Goal: Task Accomplishment & Management: Use online tool/utility

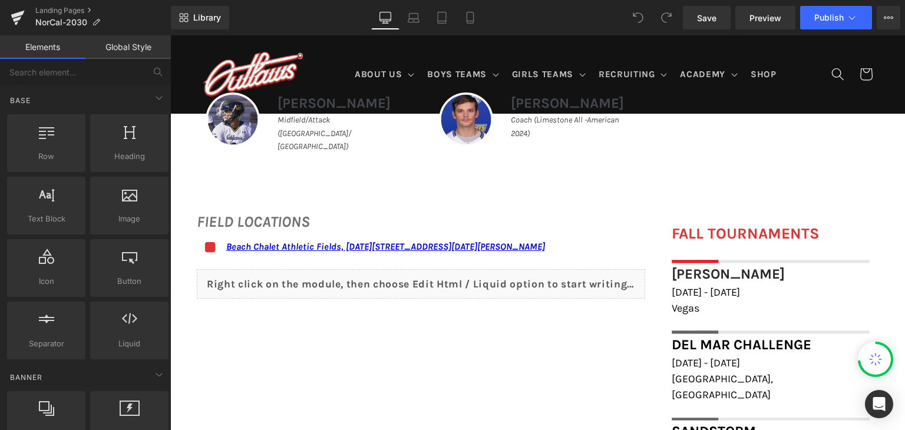
scroll to position [796, 0]
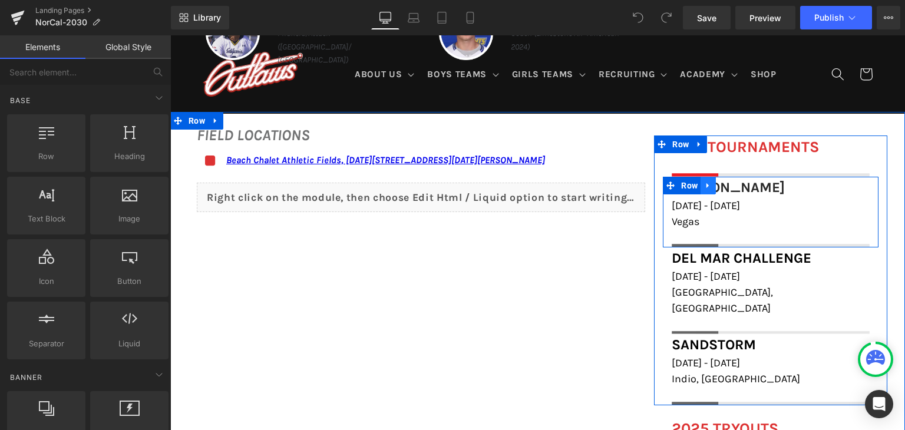
click at [707, 187] on icon at bounding box center [708, 185] width 2 height 5
click at [724, 186] on link at bounding box center [723, 186] width 15 height 18
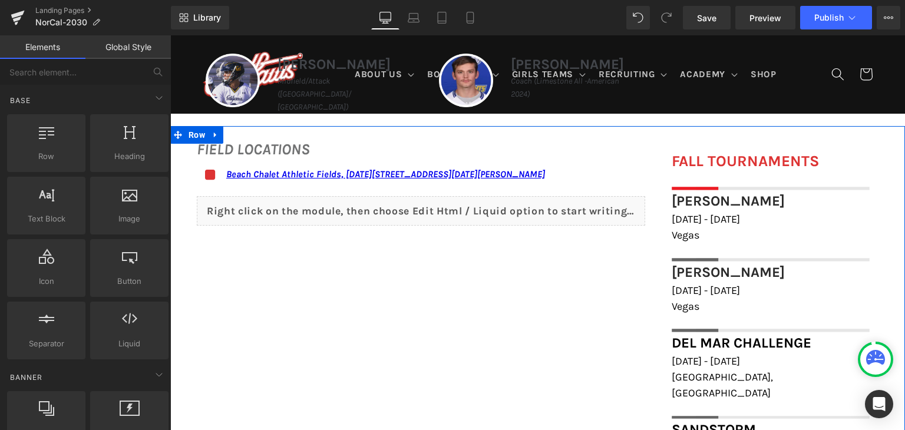
scroll to position [671, 0]
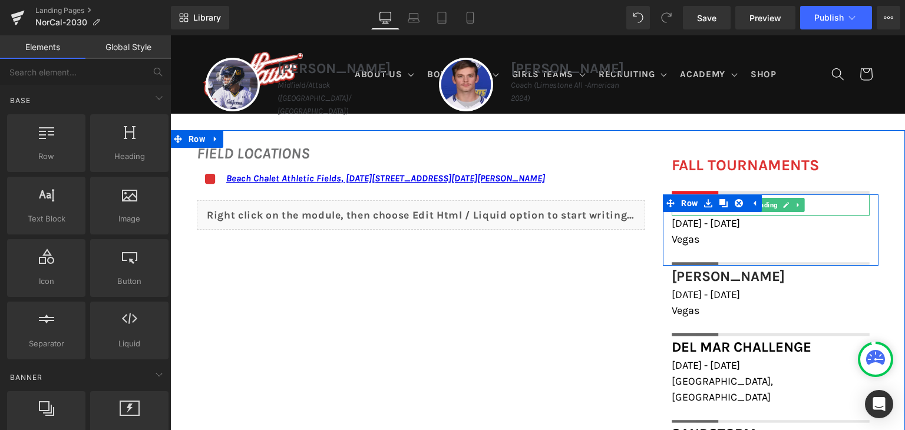
click at [813, 194] on h1 "[PERSON_NAME]" at bounding box center [771, 204] width 198 height 21
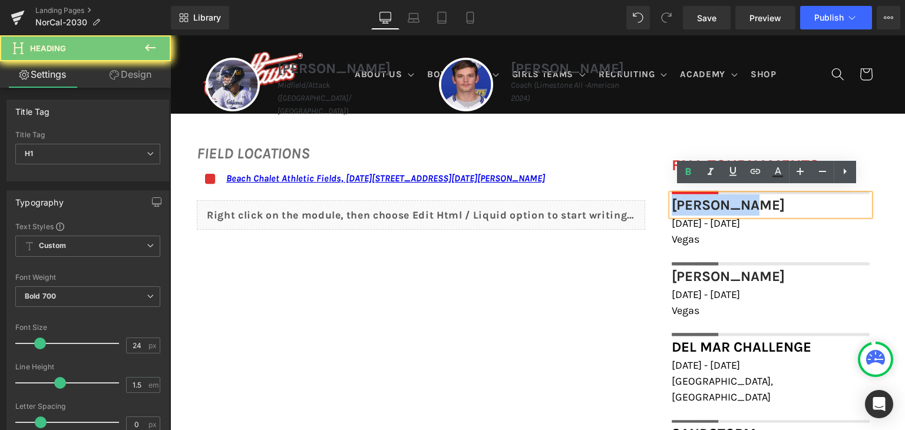
click at [813, 194] on h1 "[PERSON_NAME]" at bounding box center [771, 204] width 198 height 21
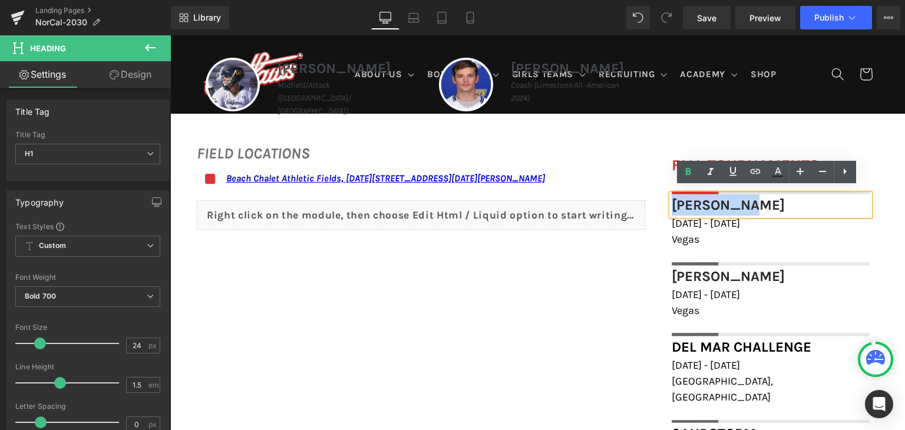
paste div
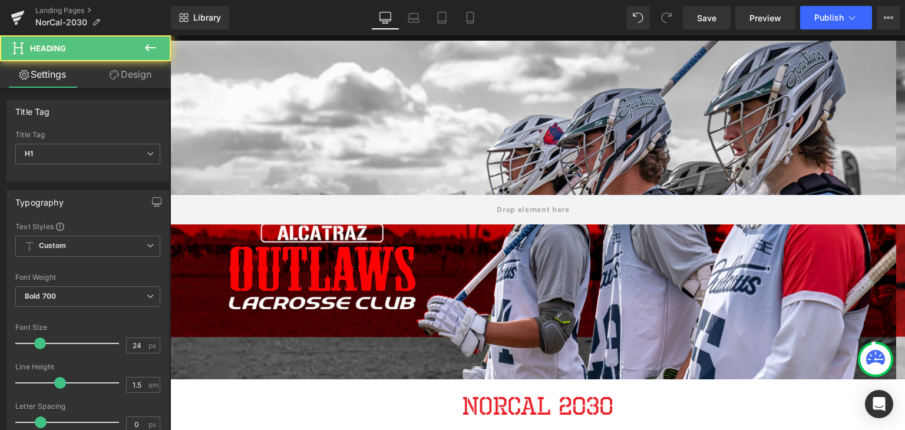
scroll to position [0, 0]
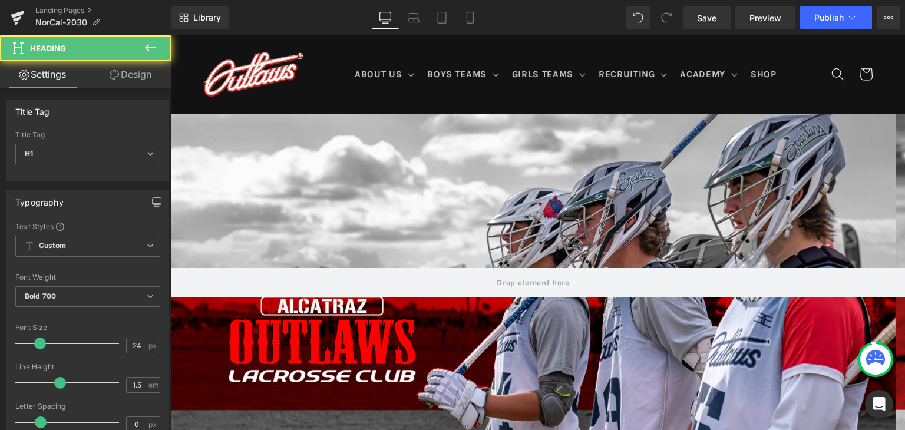
drag, startPoint x: 442, startPoint y: -51, endPoint x: 486, endPoint y: -51, distance: 43.6
click at [486, 35] on html "Skip to content ABOUT US ABOUT US TRYOUT & NEW PLAYERS PRIVATE LESSONS COACHING…" at bounding box center [537, 232] width 735 height 395
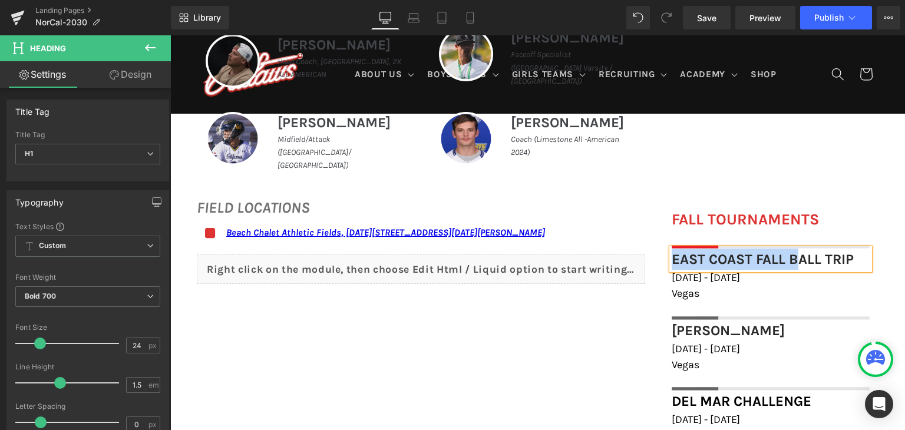
scroll to position [622, 0]
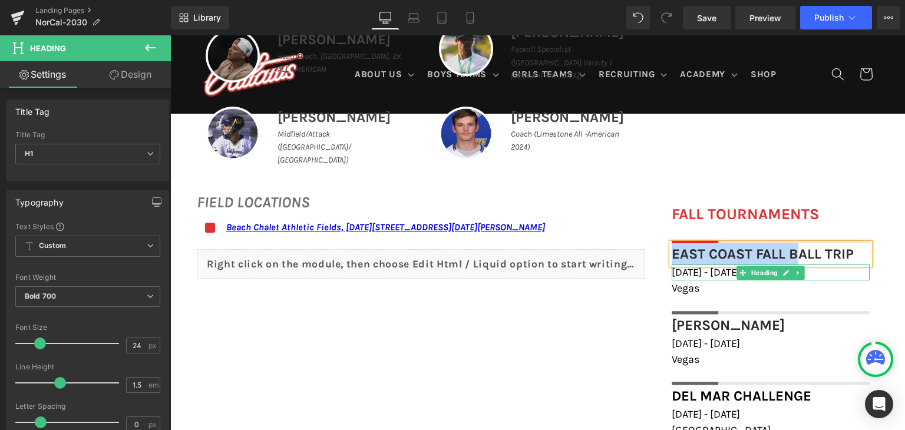
click at [685, 267] on span "[DATE] - [DATE]" at bounding box center [706, 272] width 68 height 13
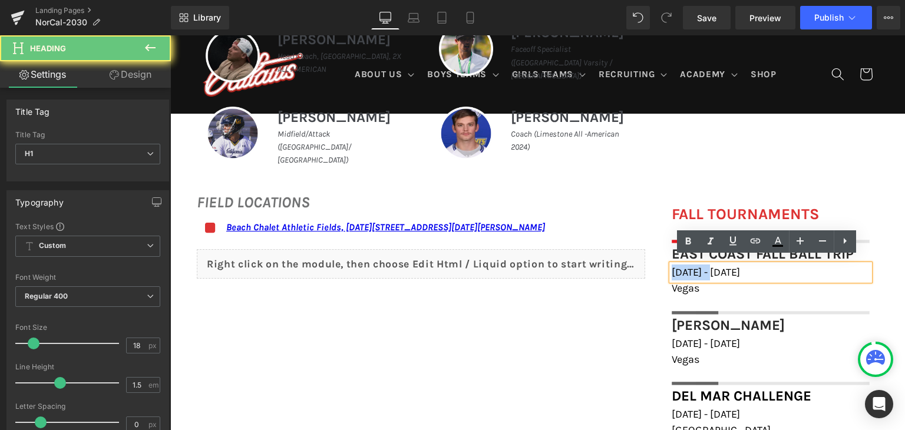
click at [685, 267] on span "[DATE] - [DATE]" at bounding box center [706, 272] width 68 height 13
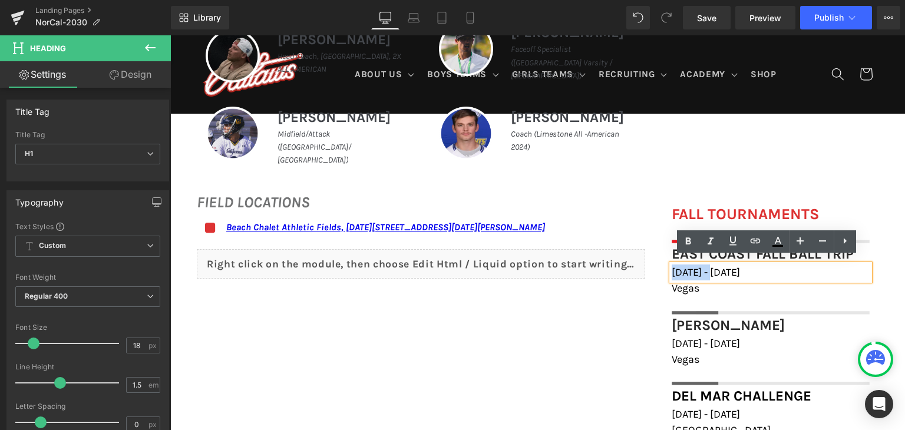
paste div
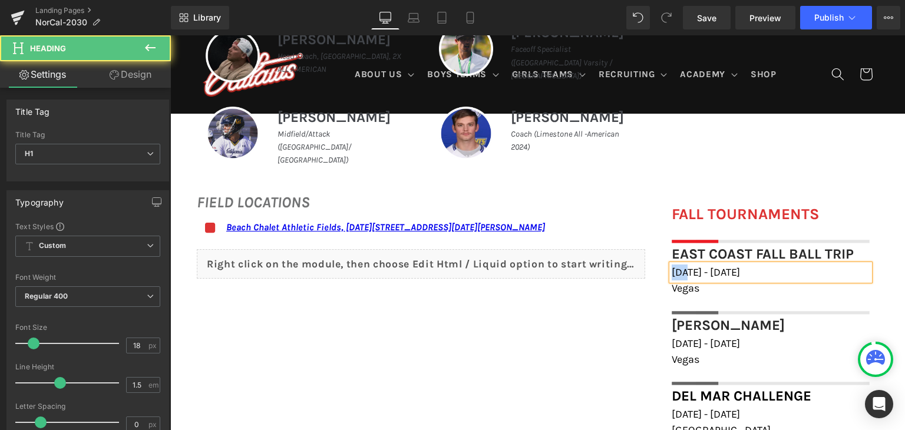
scroll to position [0, 0]
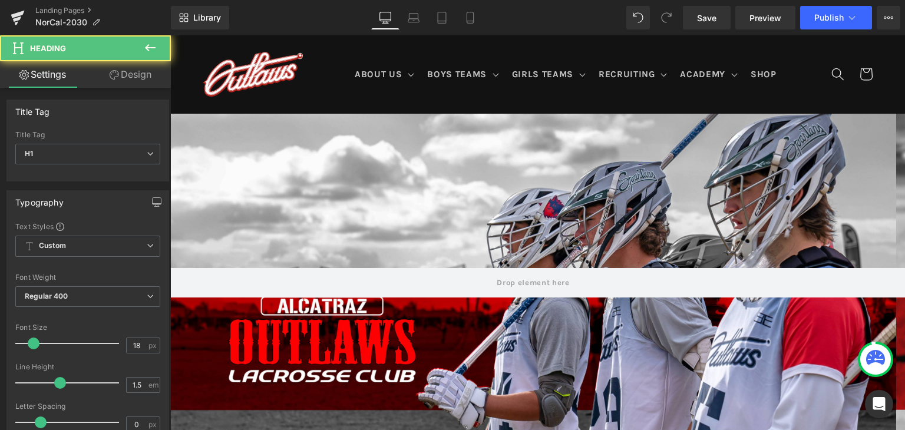
drag, startPoint x: 685, startPoint y: 267, endPoint x: 343, endPoint y: -51, distance: 467.5
click at [343, 35] on html "Skip to content ABOUT US ABOUT US TRYOUT & NEW PLAYERS PRIVATE LESSONS COACHING…" at bounding box center [537, 232] width 735 height 395
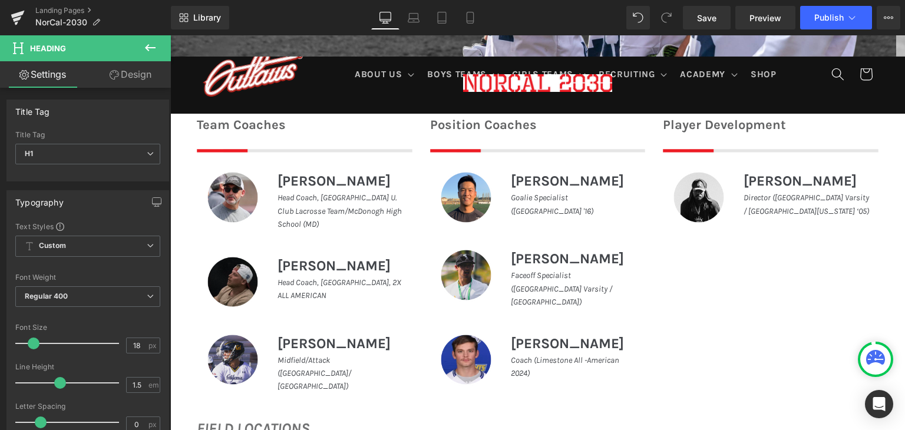
scroll to position [709, 0]
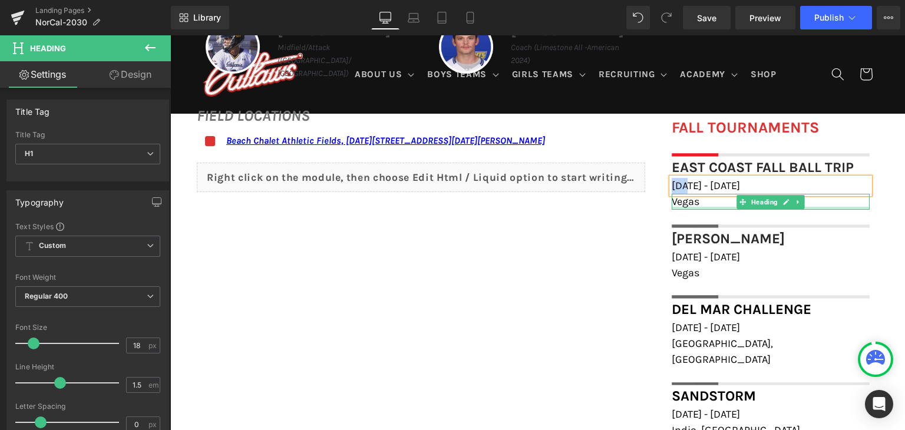
click at [685, 207] on div at bounding box center [771, 208] width 198 height 3
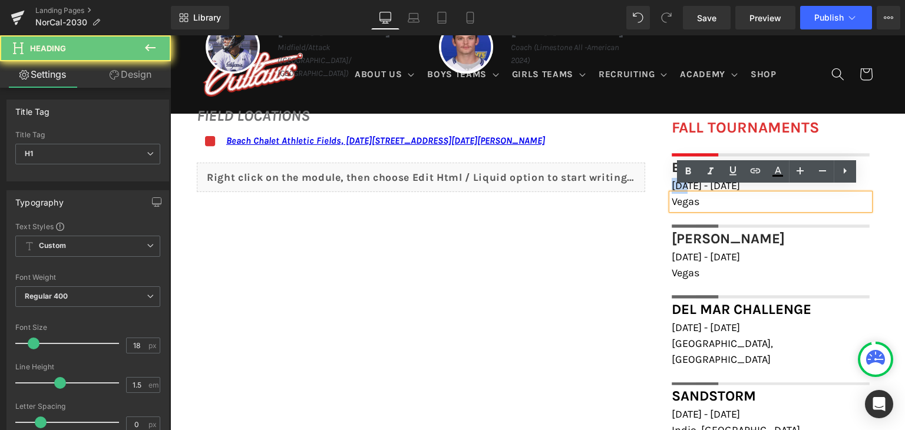
click at [685, 200] on span "Vegas" at bounding box center [686, 201] width 28 height 13
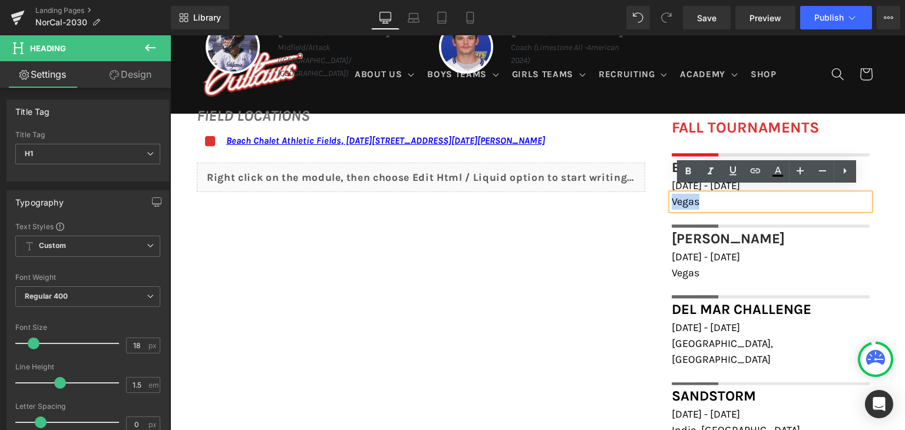
paste div
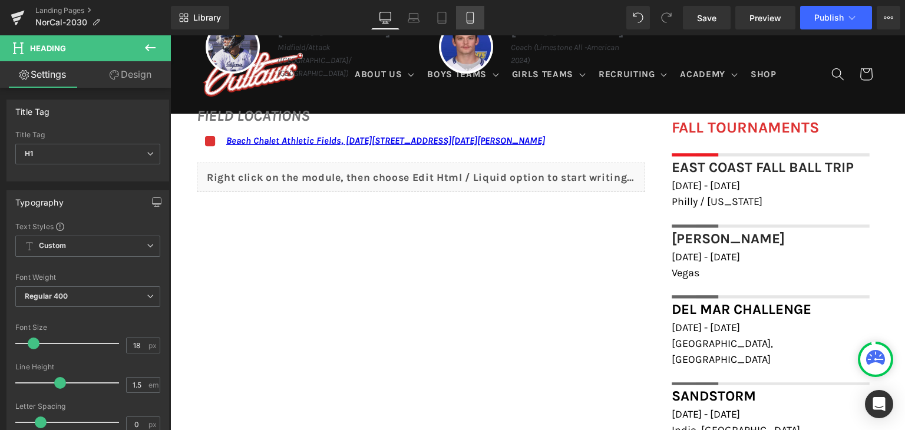
click at [472, 17] on icon at bounding box center [470, 18] width 12 height 12
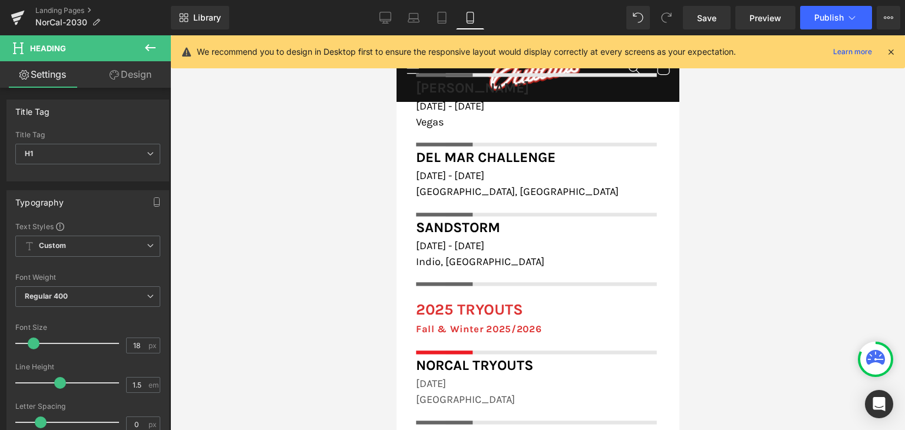
scroll to position [1453, 0]
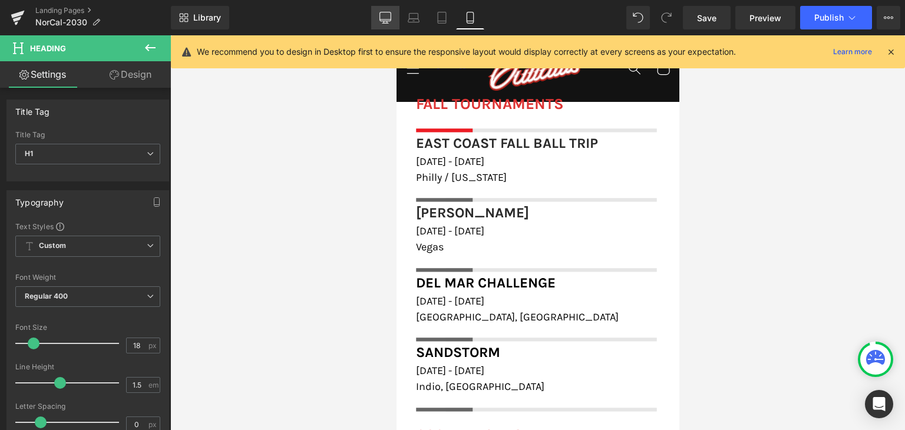
click at [387, 14] on icon at bounding box center [386, 18] width 12 height 12
type input "100"
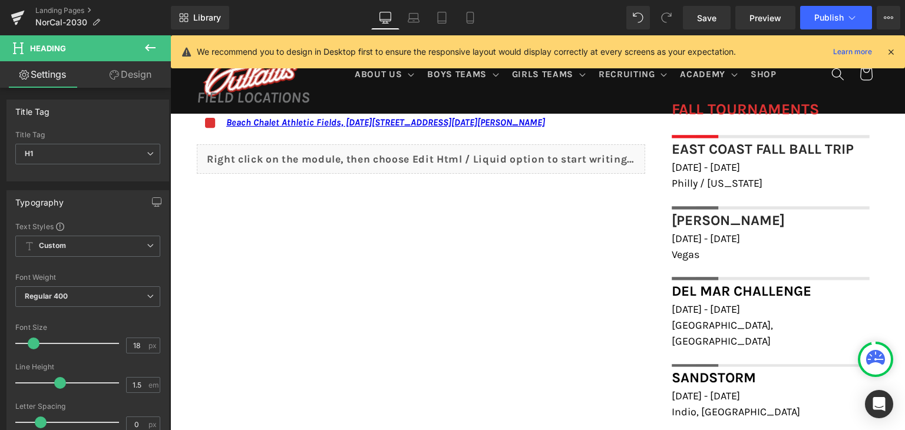
scroll to position [727, 0]
drag, startPoint x: 712, startPoint y: 15, endPoint x: 410, endPoint y: 144, distance: 328.8
click at [712, 15] on span "Save" at bounding box center [706, 18] width 19 height 12
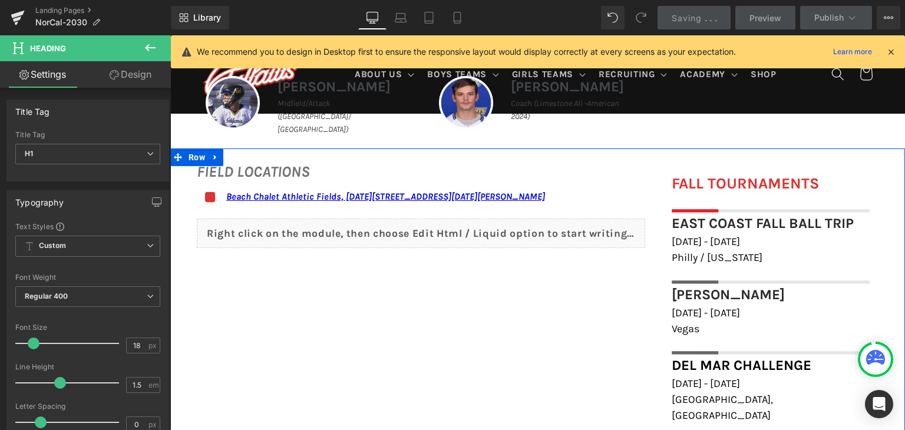
scroll to position [652, 0]
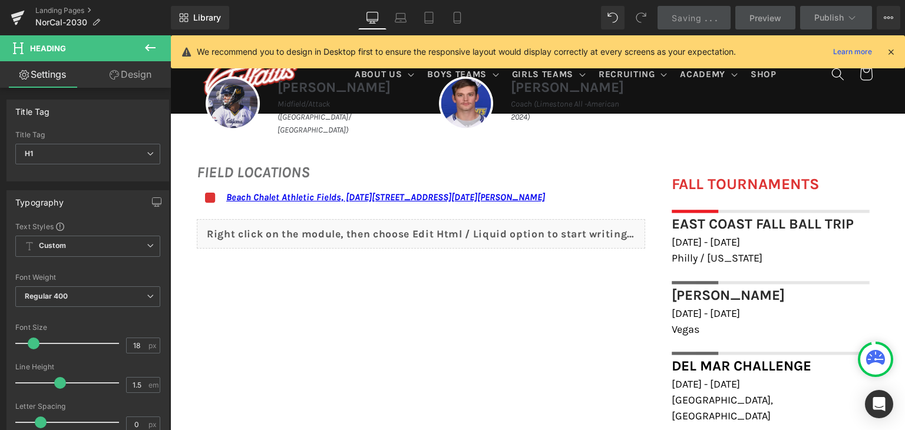
click at [893, 53] on icon at bounding box center [891, 52] width 11 height 11
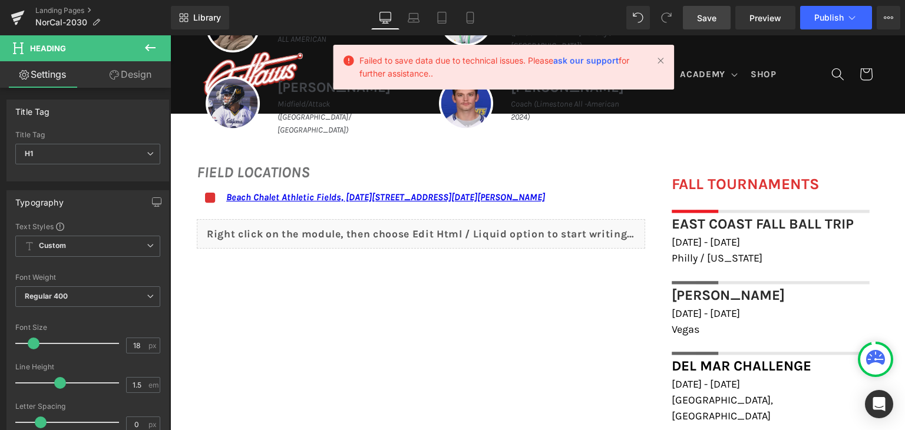
drag, startPoint x: 830, startPoint y: 19, endPoint x: 710, endPoint y: 18, distance: 119.7
click at [710, 18] on div "Save Preview Publish Scheduled View Live Page View with current Template Save T…" at bounding box center [791, 18] width 227 height 24
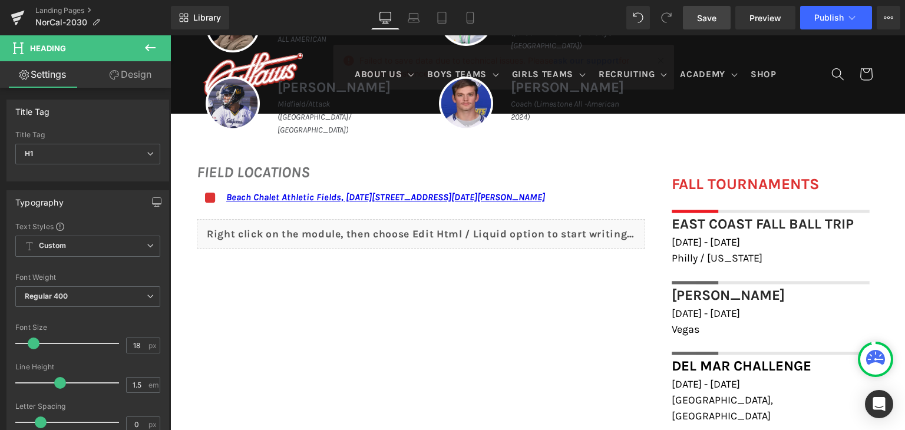
click at [710, 18] on span "Save" at bounding box center [706, 18] width 19 height 12
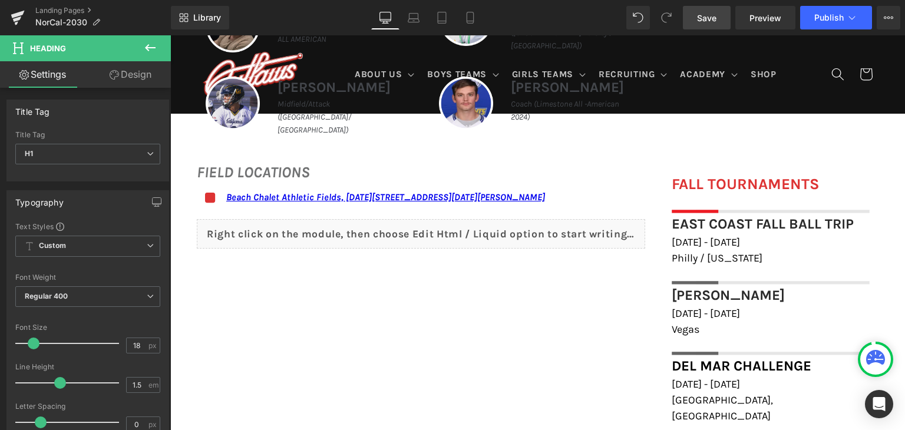
click at [708, 21] on span "Save" at bounding box center [706, 18] width 19 height 12
click at [705, 12] on span "Save" at bounding box center [706, 18] width 19 height 12
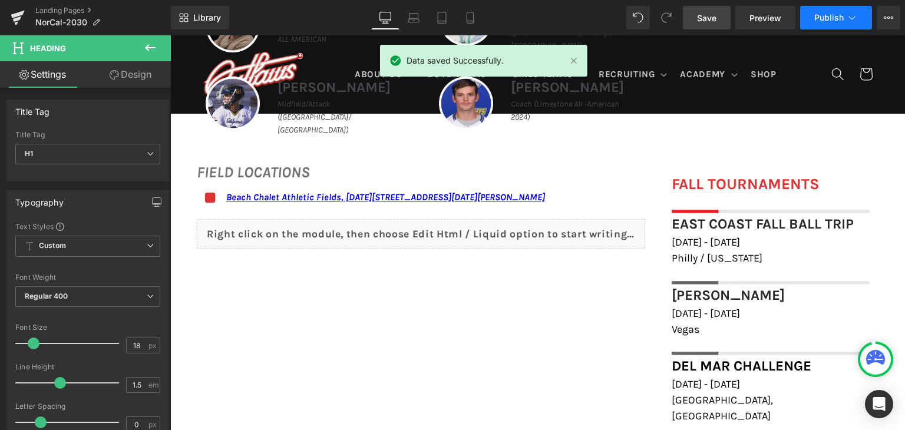
click at [813, 27] on button "Publish" at bounding box center [836, 18] width 72 height 24
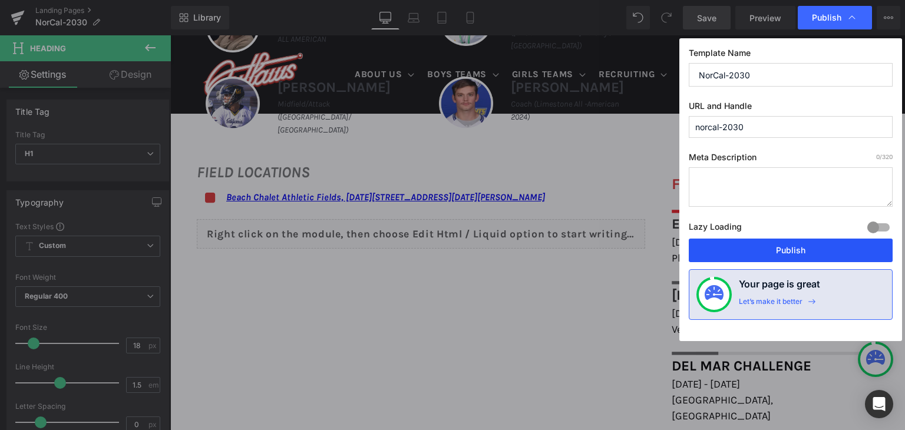
click at [788, 252] on button "Publish" at bounding box center [791, 251] width 204 height 24
